Goal: Communication & Community: Answer question/provide support

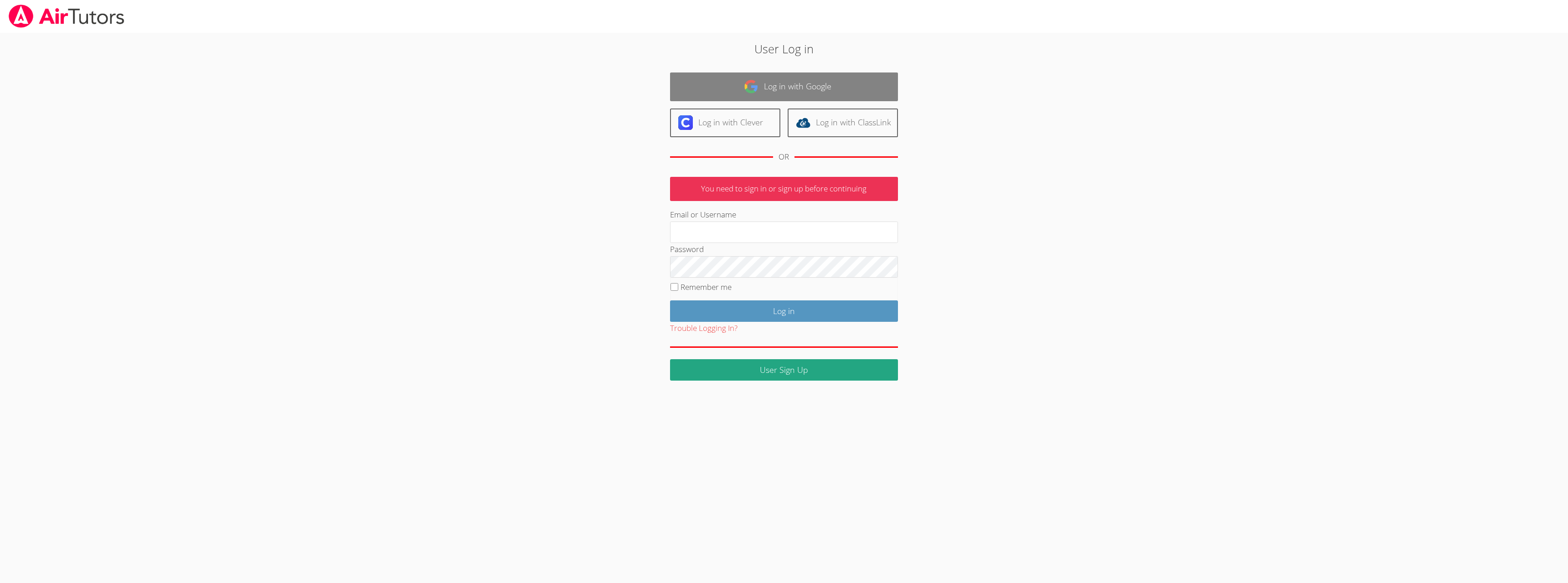
click at [781, 77] on link "Log in with Google" at bounding box center [784, 86] width 228 height 29
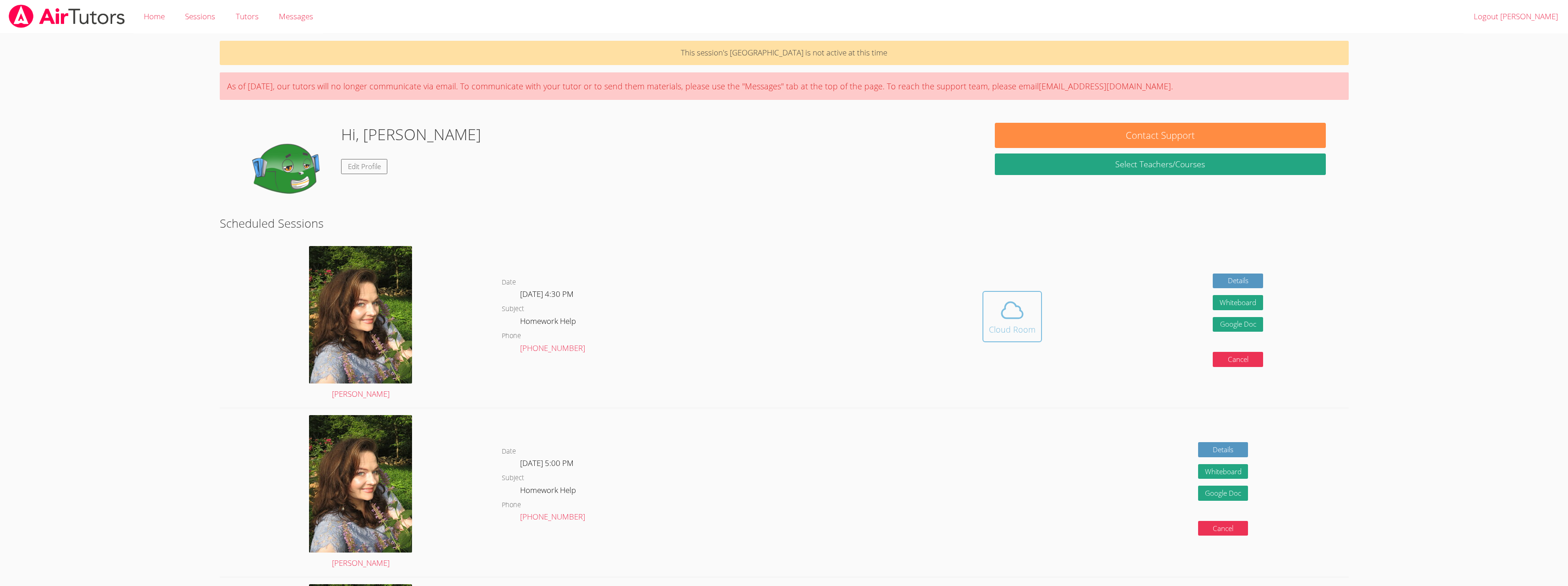
click at [1005, 303] on icon at bounding box center [1012, 310] width 26 height 26
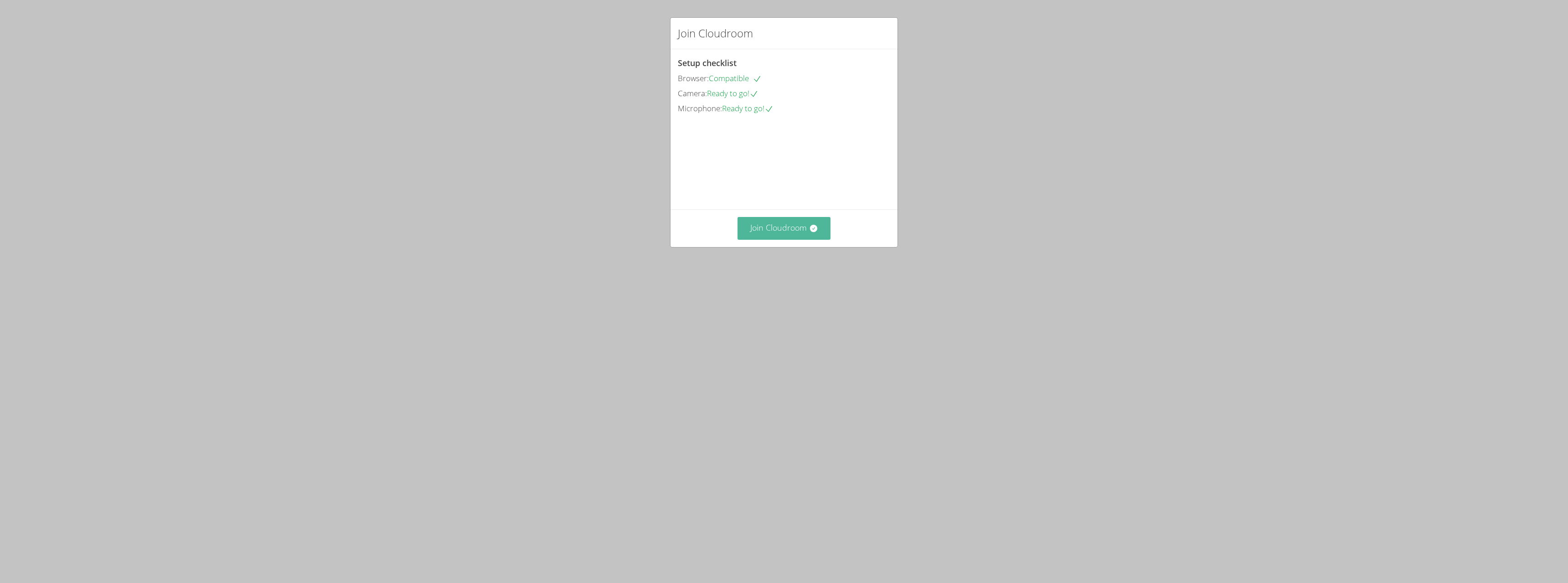
click at [793, 239] on button "Join Cloudroom" at bounding box center [785, 228] width 94 height 23
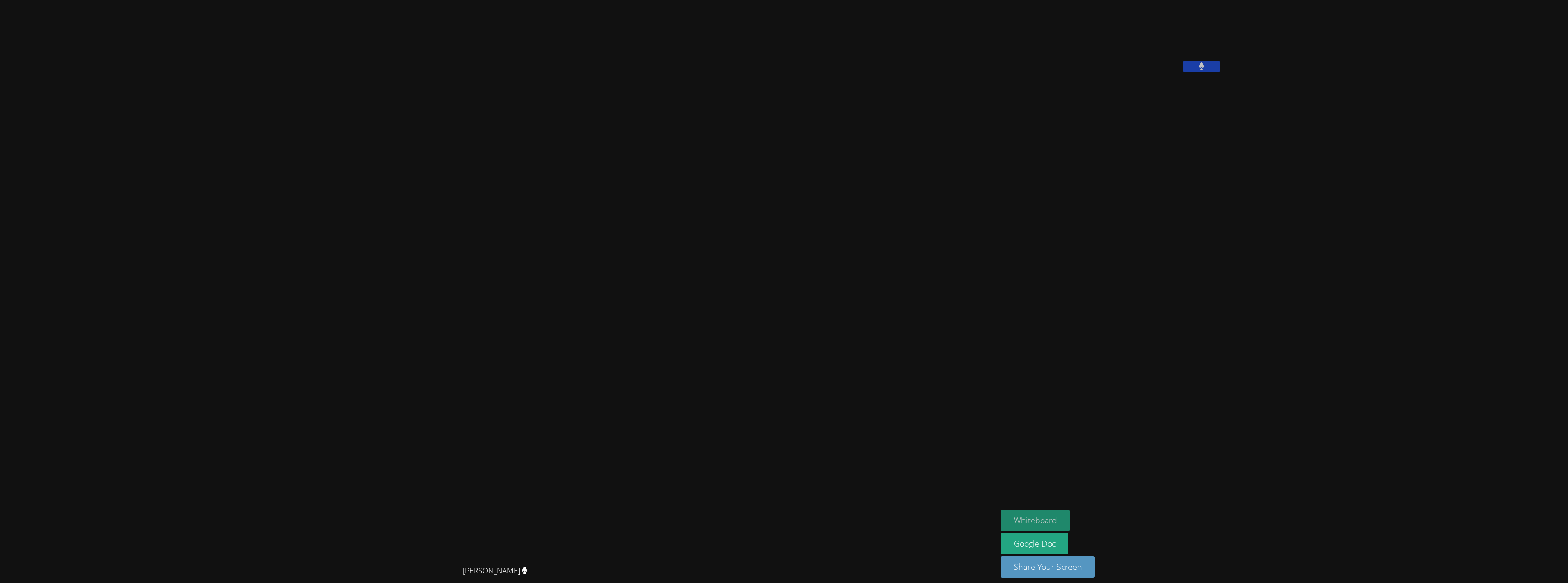
click at [1070, 517] on button "Whiteboard" at bounding box center [1035, 520] width 69 height 21
click at [1220, 72] on button at bounding box center [1202, 66] width 37 height 12
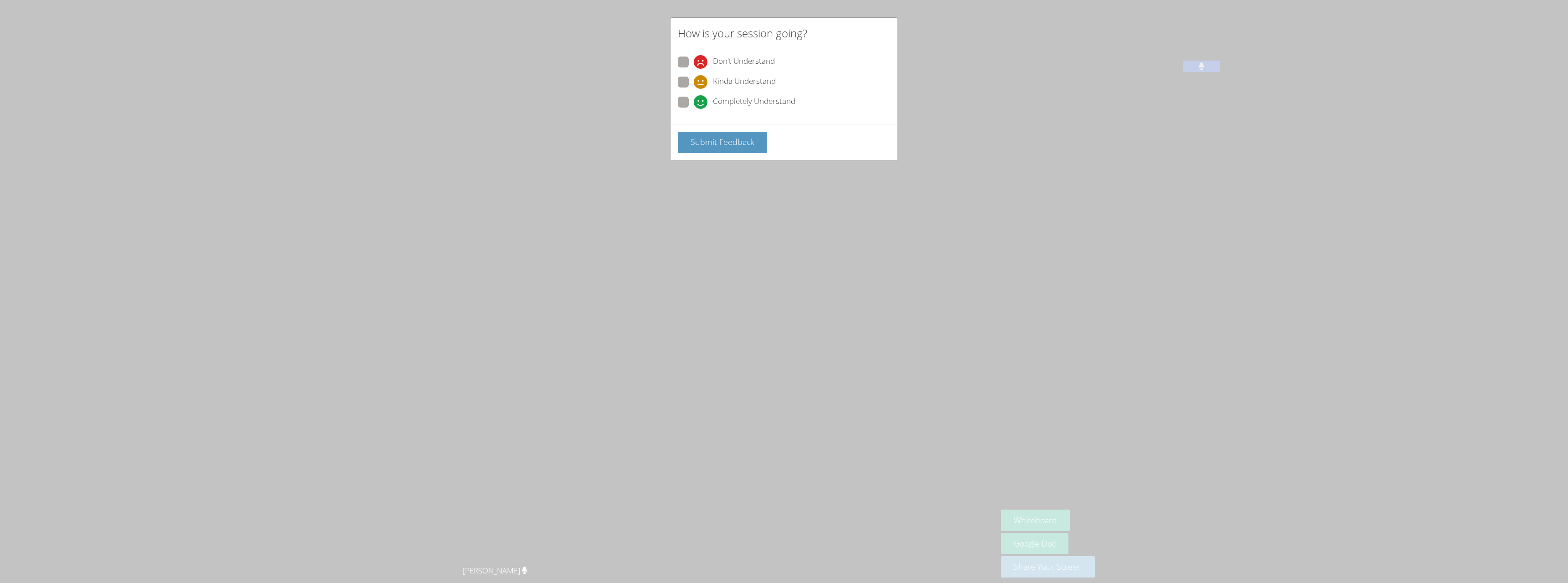
click at [941, 86] on div "How is your session going? Don't Understand Kinda Understand Completely Underst…" at bounding box center [784, 292] width 1568 height 583
click at [732, 75] on span "Kinda Understand" at bounding box center [744, 82] width 63 height 13
click at [701, 77] on input "Kinda Understand" at bounding box center [698, 80] width 8 height 8
radio input "true"
click at [725, 150] on button "Submit Feedback" at bounding box center [723, 142] width 89 height 21
